Goal: Task Accomplishment & Management: Use online tool/utility

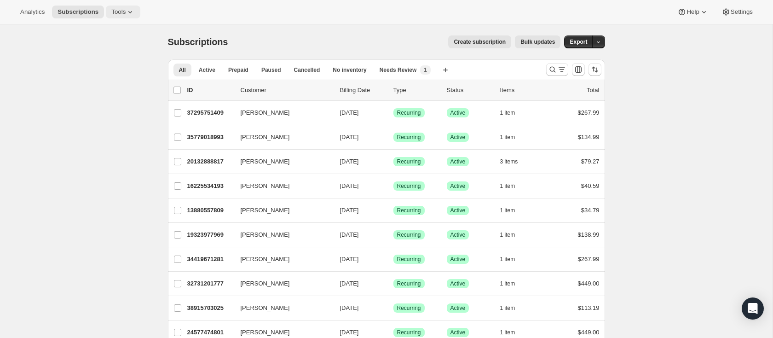
click at [126, 11] on icon at bounding box center [130, 11] width 9 height 9
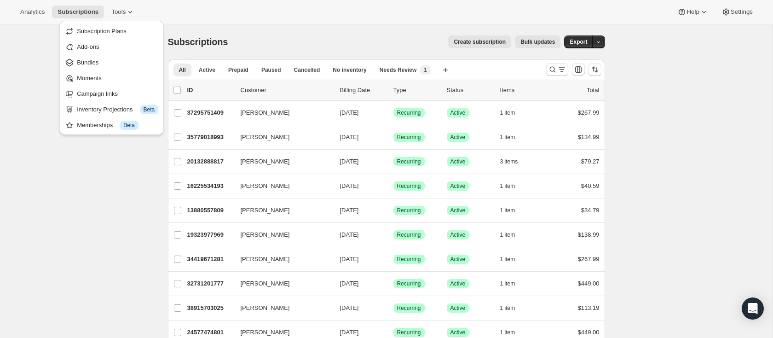
click at [114, 60] on span "Bundles" at bounding box center [117, 62] width 81 height 9
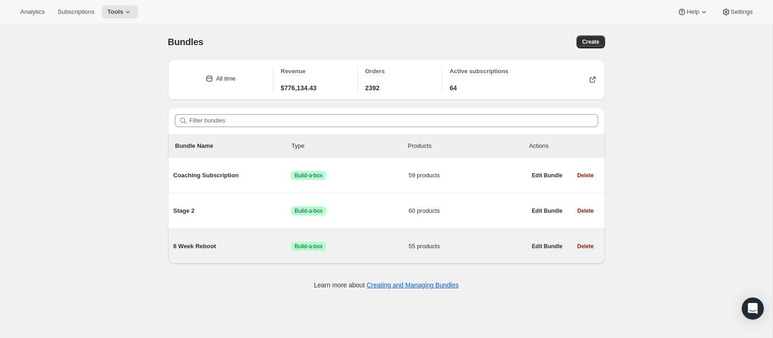
click at [191, 246] on span "6 Week Reboot" at bounding box center [232, 246] width 118 height 9
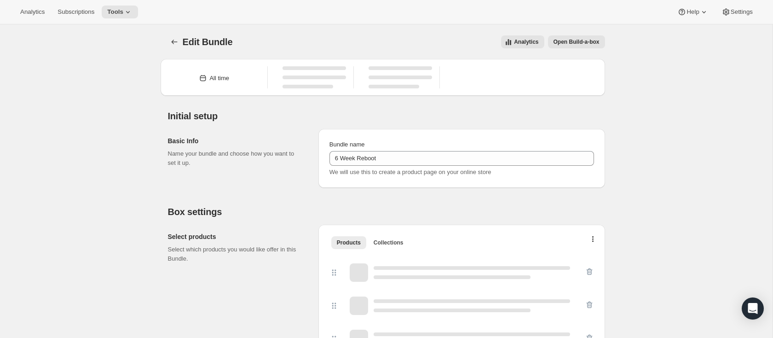
type input "6 Week Reboot"
radio input "true"
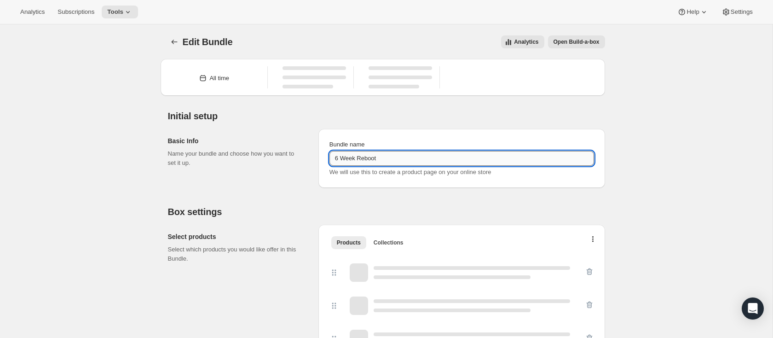
click at [421, 151] on input "6 Week Reboot" at bounding box center [461, 158] width 265 height 15
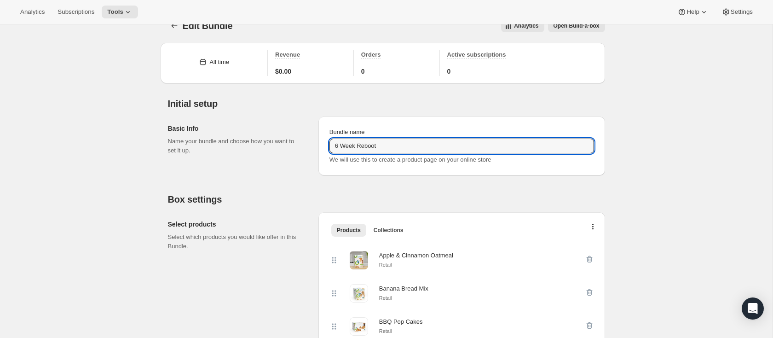
drag, startPoint x: 742, startPoint y: 180, endPoint x: 681, endPoint y: 180, distance: 60.3
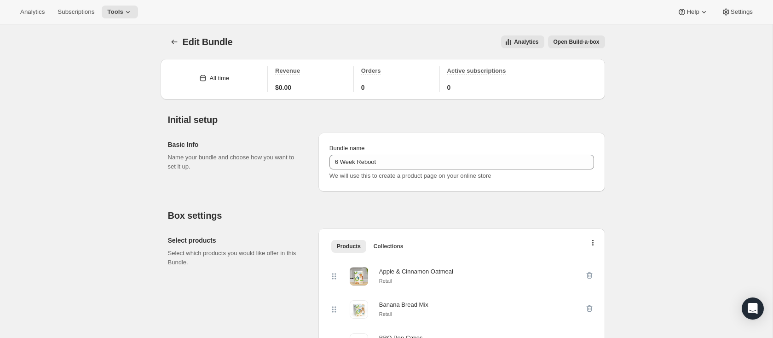
scroll to position [0, 0]
click at [570, 43] on span "Open Build-a-box" at bounding box center [576, 41] width 46 height 7
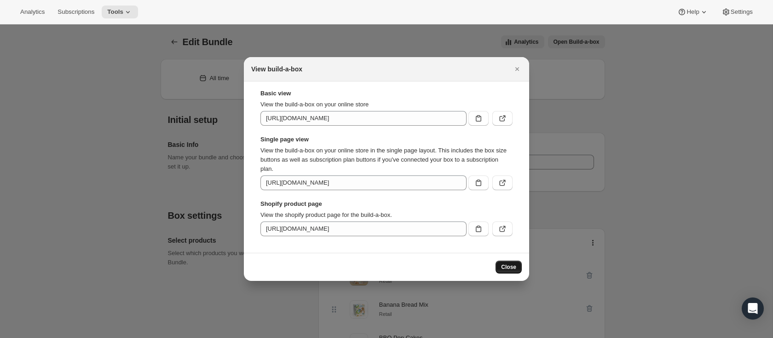
click at [514, 267] on span "Close" at bounding box center [508, 266] width 15 height 7
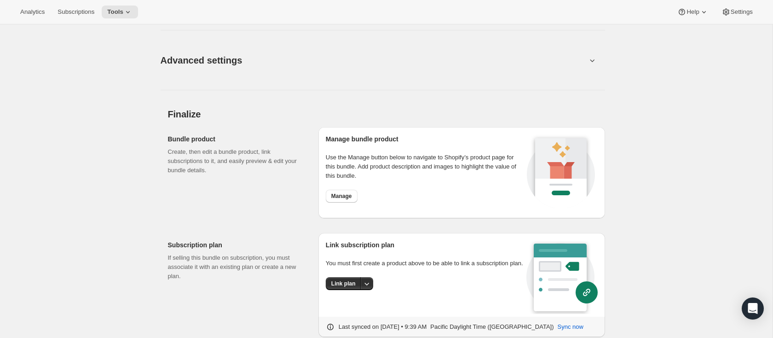
scroll to position [2427, 0]
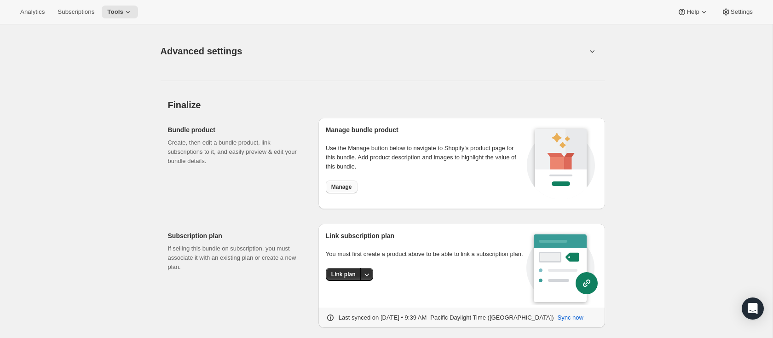
click at [347, 190] on span "Manage" at bounding box center [341, 186] width 21 height 7
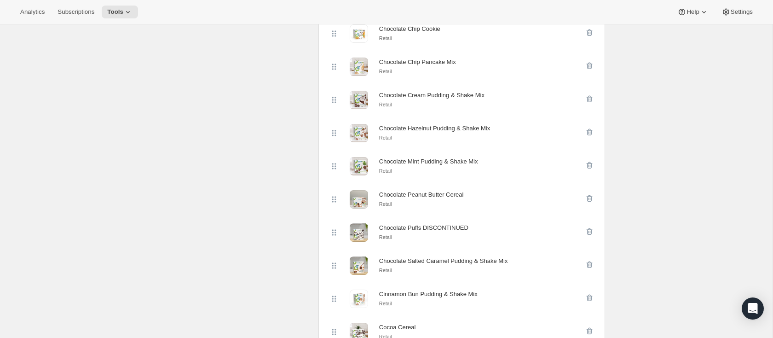
scroll to position [667, 0]
